Goal: Information Seeking & Learning: Learn about a topic

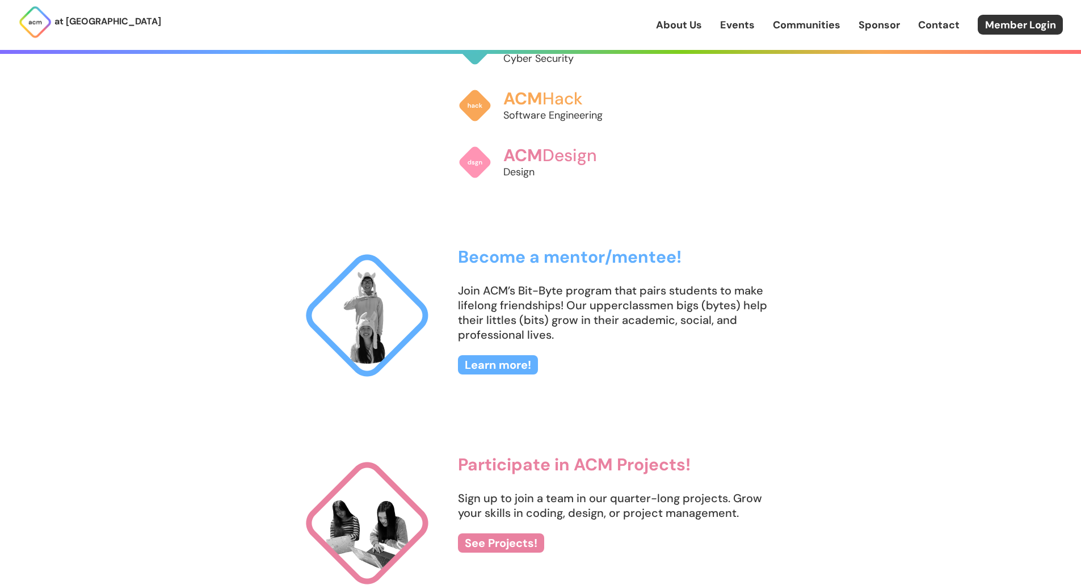
scroll to position [1057, 0]
click at [726, 24] on link "Events" at bounding box center [737, 25] width 35 height 15
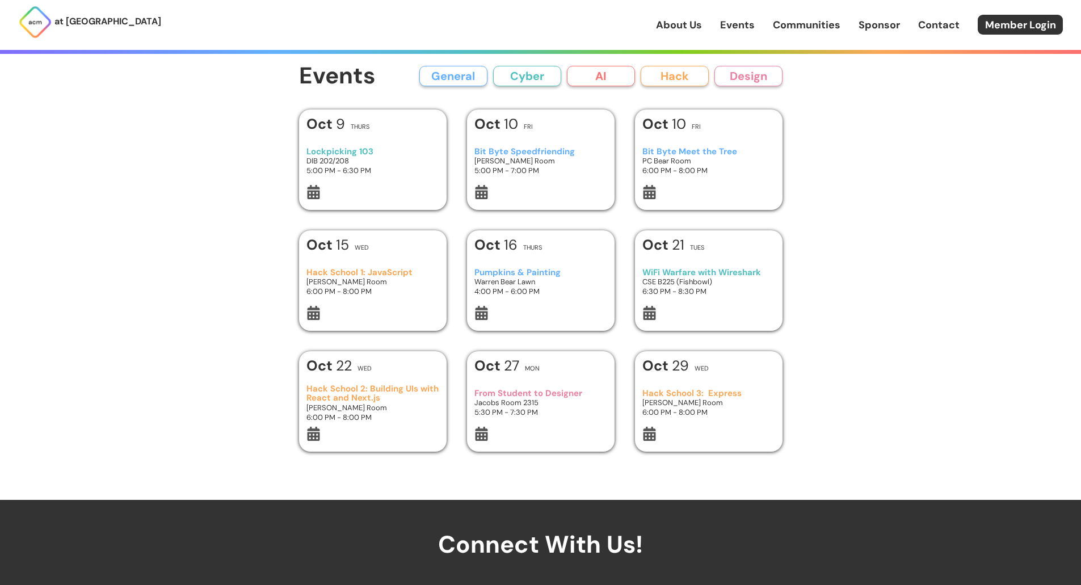
click at [392, 175] on h3 "5:00 PM - 6:30 PM" at bounding box center [372, 171] width 132 height 10
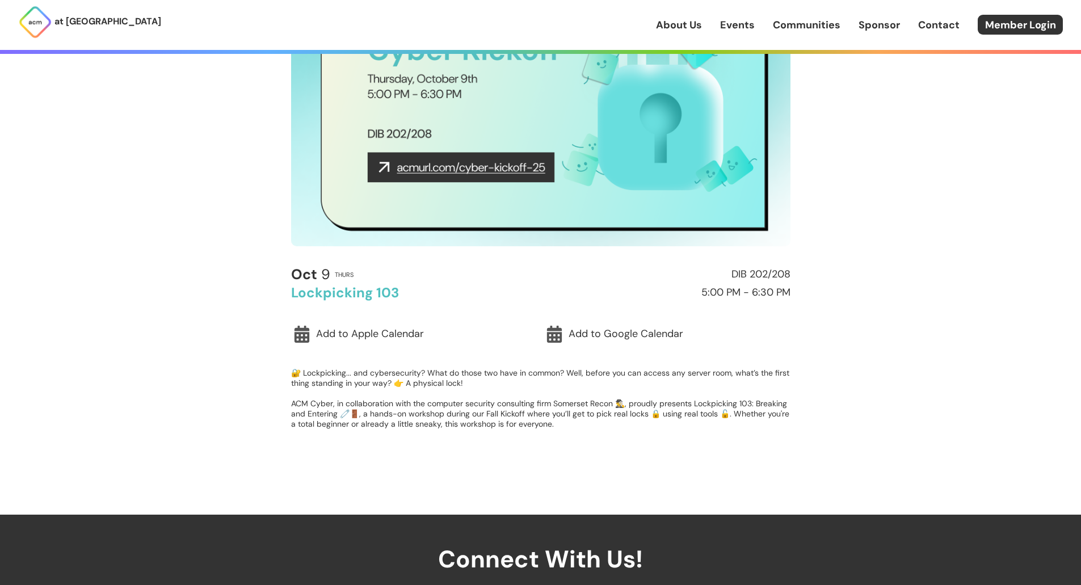
scroll to position [150, 0]
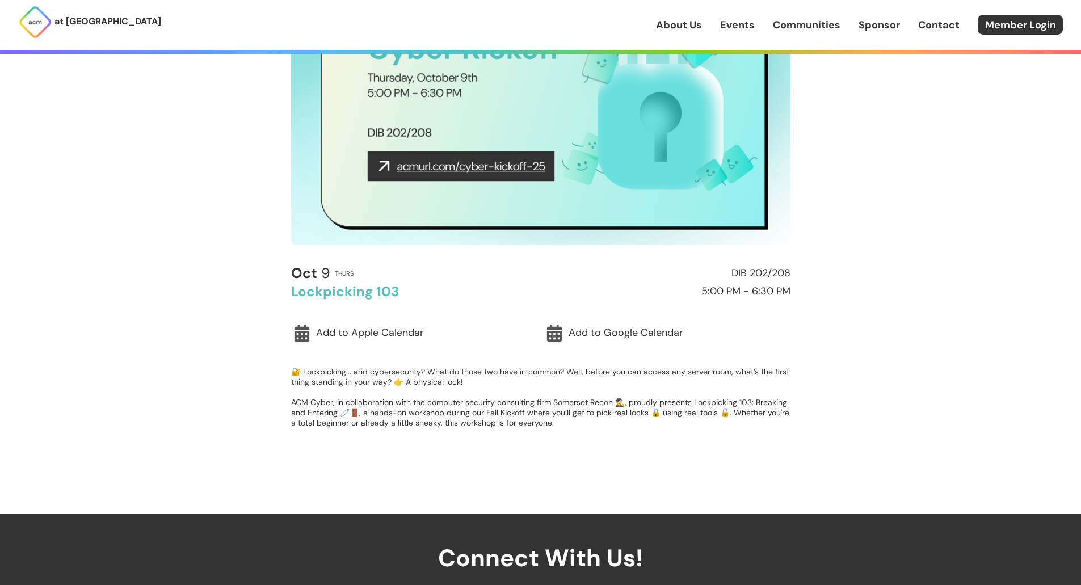
drag, startPoint x: 900, startPoint y: 181, endPoint x: 858, endPoint y: 169, distance: 43.7
click at [900, 181] on div "at [GEOGRAPHIC_DATA] About Us Events Communities Sponsor Contact Member Login A…" at bounding box center [540, 348] width 1081 height 997
click at [515, 171] on img at bounding box center [540, 104] width 499 height 281
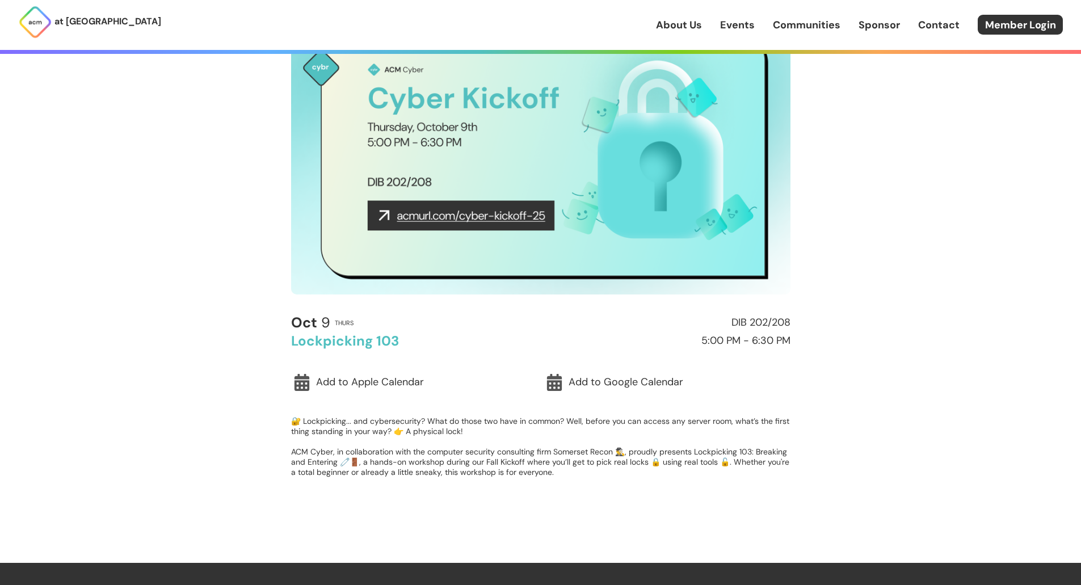
scroll to position [0, 0]
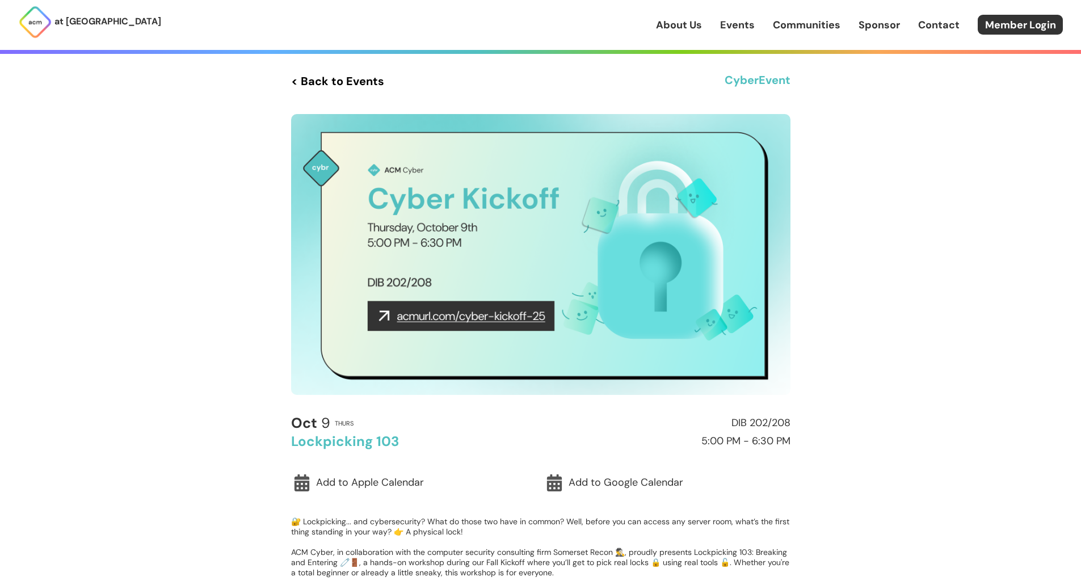
click at [483, 292] on img at bounding box center [540, 254] width 499 height 281
click at [485, 312] on img at bounding box center [540, 254] width 499 height 281
